Goal: Check status: Check status

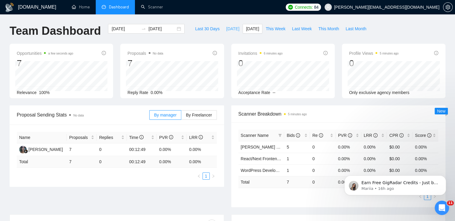
click at [226, 28] on span "[DATE]" at bounding box center [232, 28] width 13 height 7
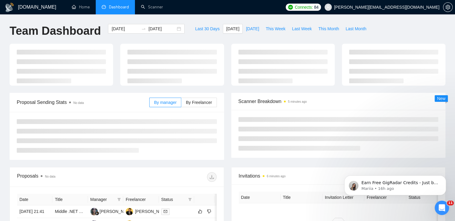
type input "[DATE]"
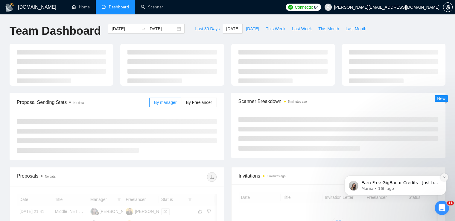
click at [444, 177] on icon "Dismiss notification" at bounding box center [444, 177] width 2 height 2
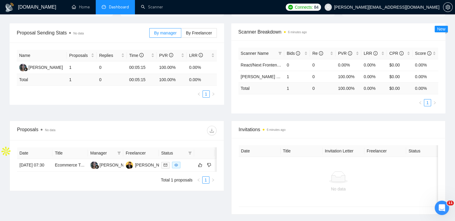
scroll to position [13, 0]
